Goal: Information Seeking & Learning: Understand process/instructions

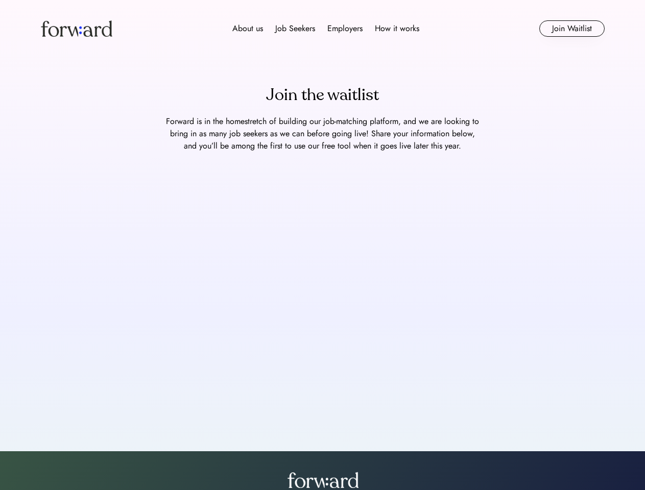
click at [323, 29] on div "About us Job Seekers Employers How it works" at bounding box center [326, 28] width 402 height 12
click at [77, 29] on img at bounding box center [76, 28] width 71 height 16
click at [326, 29] on div "About us Job Seekers Employers How it works" at bounding box center [326, 28] width 402 height 12
click at [248, 29] on div "About us" at bounding box center [247, 28] width 31 height 12
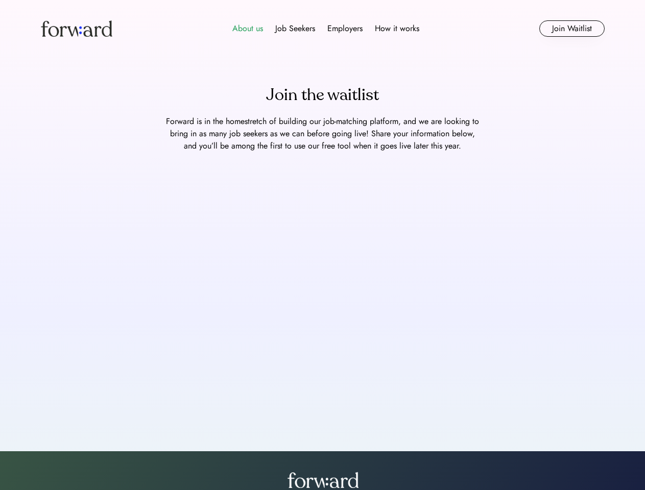
click at [295, 29] on div "Job Seekers" at bounding box center [295, 28] width 40 height 12
click at [345, 29] on div "Employers" at bounding box center [344, 28] width 35 height 12
click at [396, 29] on div "How it works" at bounding box center [397, 28] width 44 height 12
click at [571, 29] on button "Join Waitlist" at bounding box center [571, 28] width 65 height 16
click at [322, 95] on div "Join the waitlist" at bounding box center [322, 95] width 113 height 25
